Goal: Entertainment & Leisure: Consume media (video, audio)

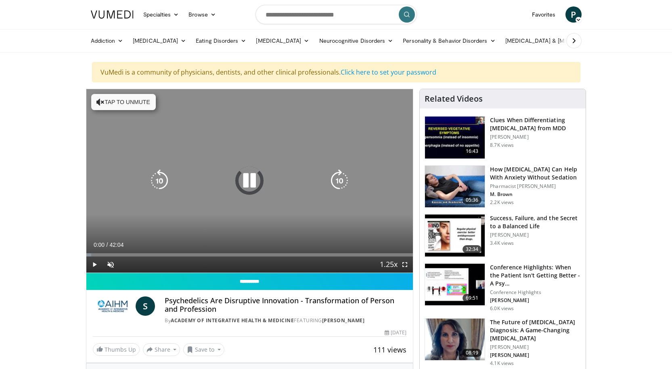
click at [124, 105] on button "Tap to unmute" at bounding box center [123, 102] width 65 height 16
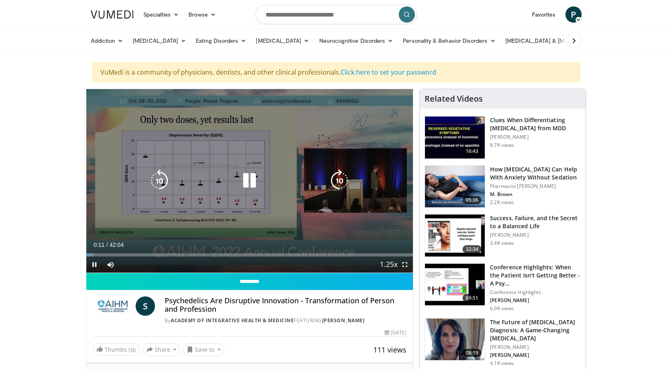
click at [253, 186] on icon "Video Player" at bounding box center [249, 181] width 23 height 23
click at [252, 180] on icon "Video Player" at bounding box center [249, 181] width 23 height 23
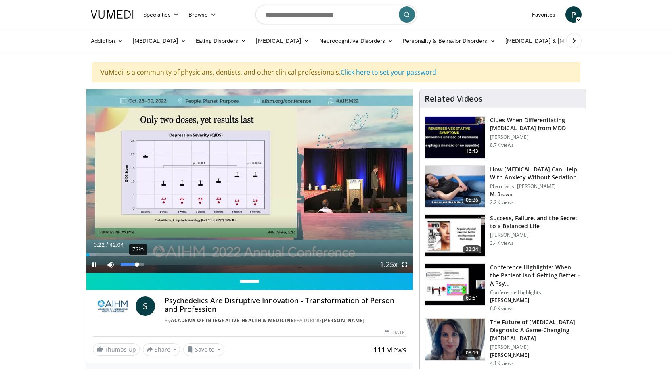
drag, startPoint x: 144, startPoint y: 264, endPoint x: 137, endPoint y: 265, distance: 6.5
click at [137, 265] on div "Volume Level" at bounding box center [129, 264] width 17 height 3
click at [140, 265] on video-js "**********" at bounding box center [249, 181] width 327 height 184
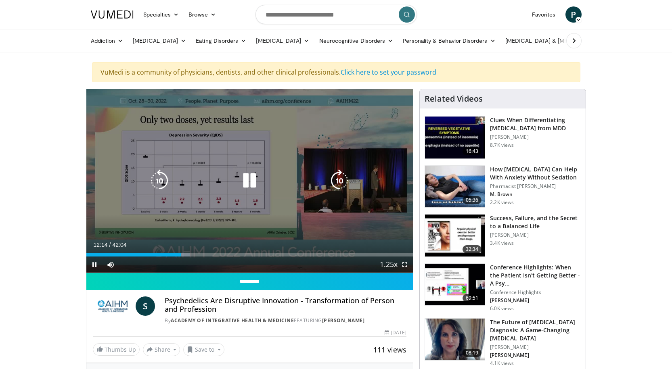
click at [249, 180] on icon "Video Player" at bounding box center [249, 181] width 23 height 23
click at [244, 184] on icon "Video Player" at bounding box center [249, 181] width 23 height 23
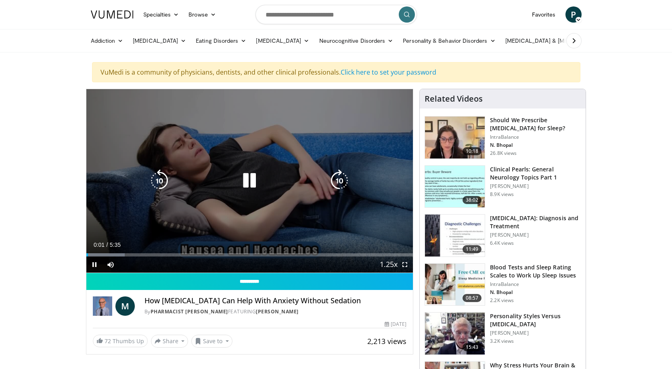
click at [241, 174] on icon "Video Player" at bounding box center [249, 181] width 23 height 23
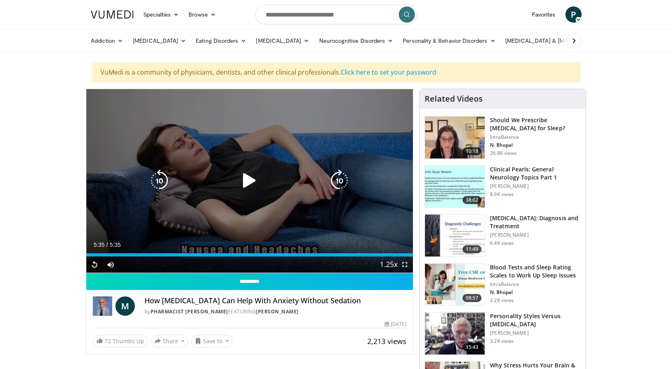
click at [252, 178] on icon "Video Player" at bounding box center [249, 181] width 23 height 23
